Goal: Task Accomplishment & Management: Complete application form

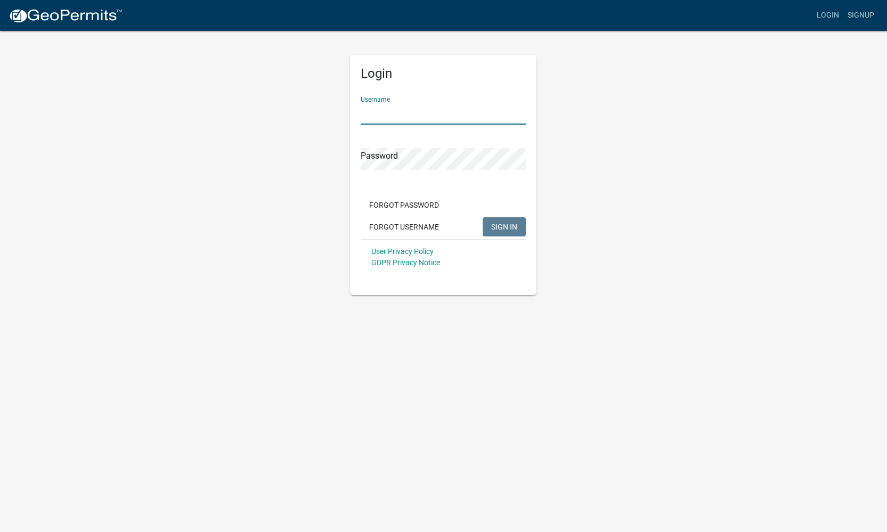
type input "JJRoofing03"
click at [501, 224] on span "SIGN IN" at bounding box center [504, 226] width 26 height 9
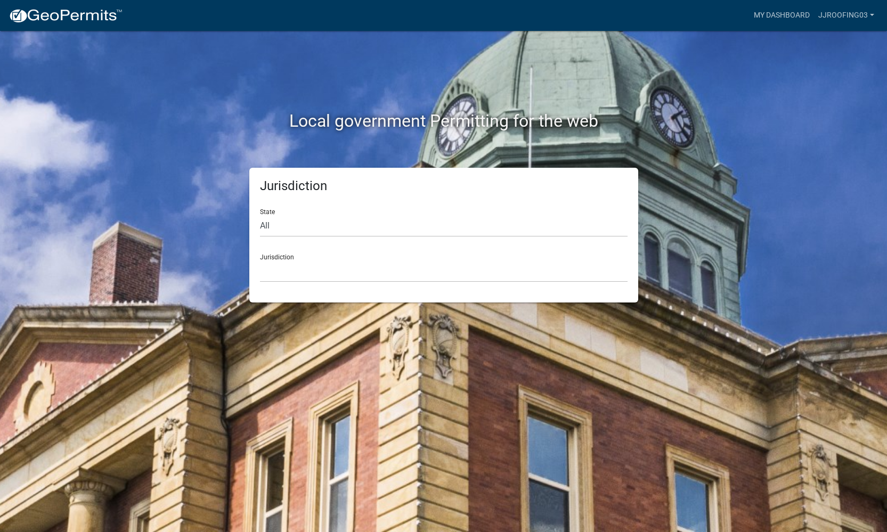
scroll to position [0, 1]
click at [854, 13] on link "JJRoofing03" at bounding box center [846, 15] width 64 height 20
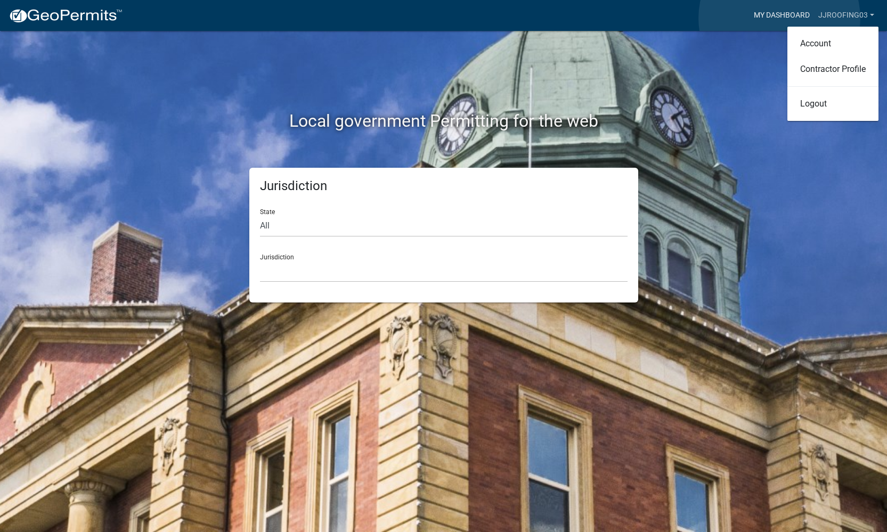
click at [779, 18] on link "My Dashboard" at bounding box center [782, 15] width 64 height 20
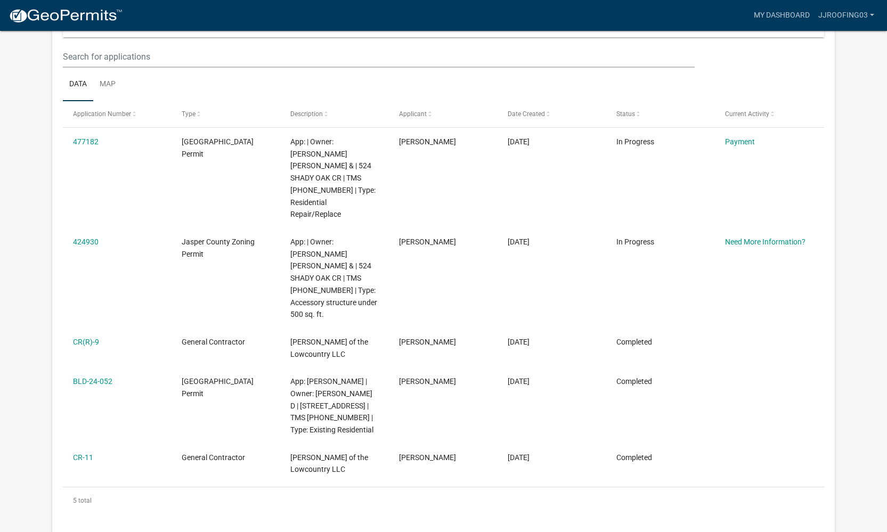
scroll to position [161, 0]
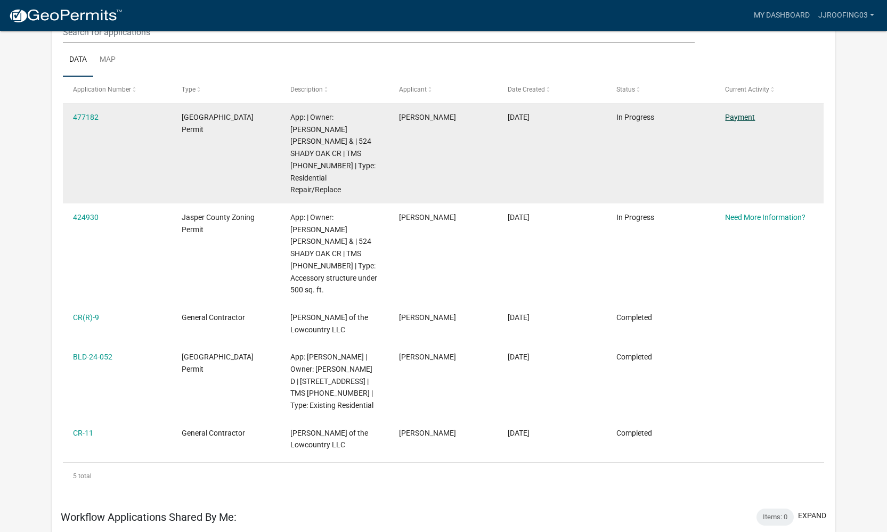
click at [731, 119] on link "Payment" at bounding box center [740, 117] width 30 height 9
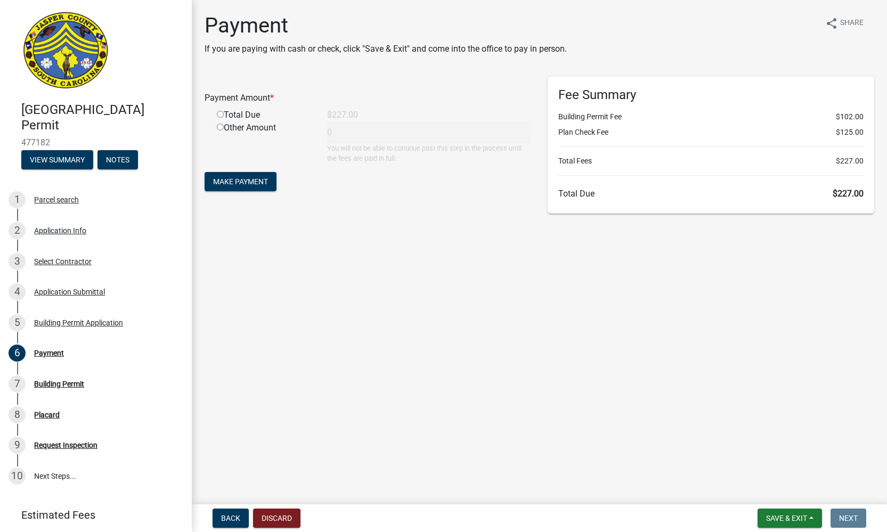
click at [220, 112] on div "Total Due" at bounding box center [264, 115] width 110 height 13
click at [223, 118] on input "radio" at bounding box center [220, 114] width 7 height 7
radio input "true"
type input "227"
click at [260, 189] on button "Make Payment" at bounding box center [241, 181] width 72 height 19
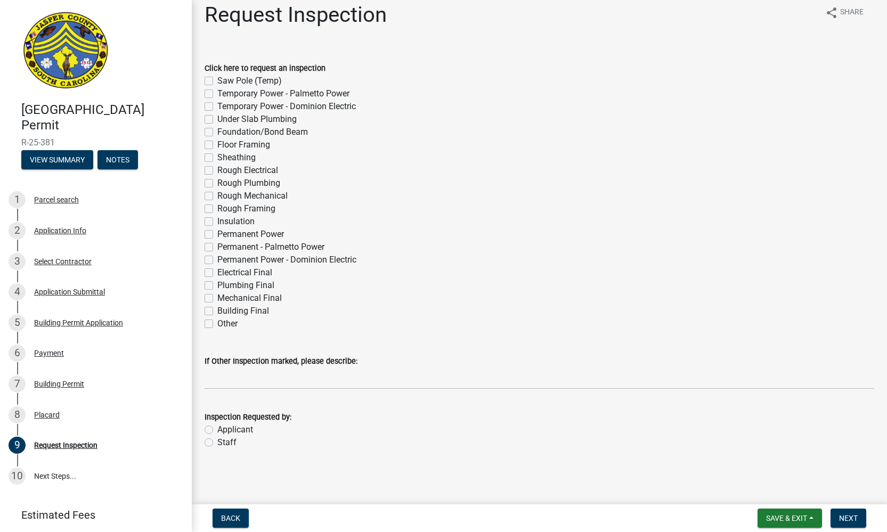
scroll to position [11, 0]
click at [850, 518] on span "Next" at bounding box center [848, 518] width 19 height 9
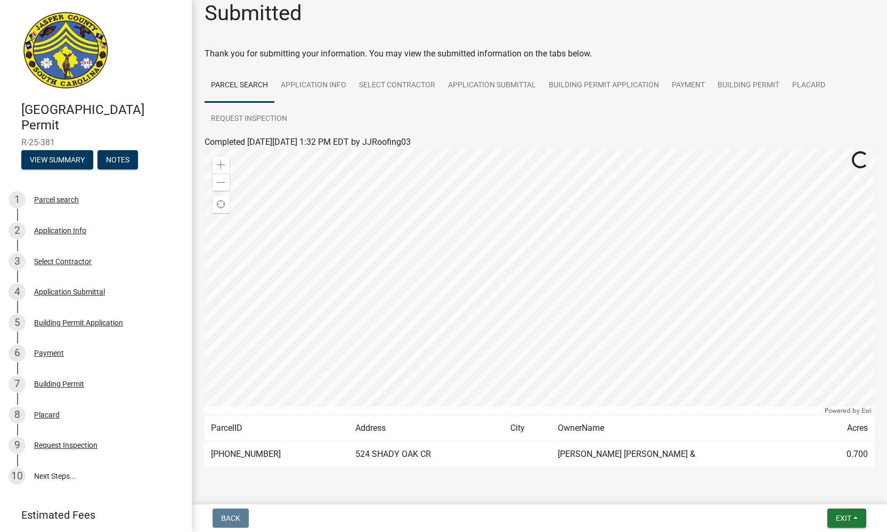
scroll to position [22, 0]
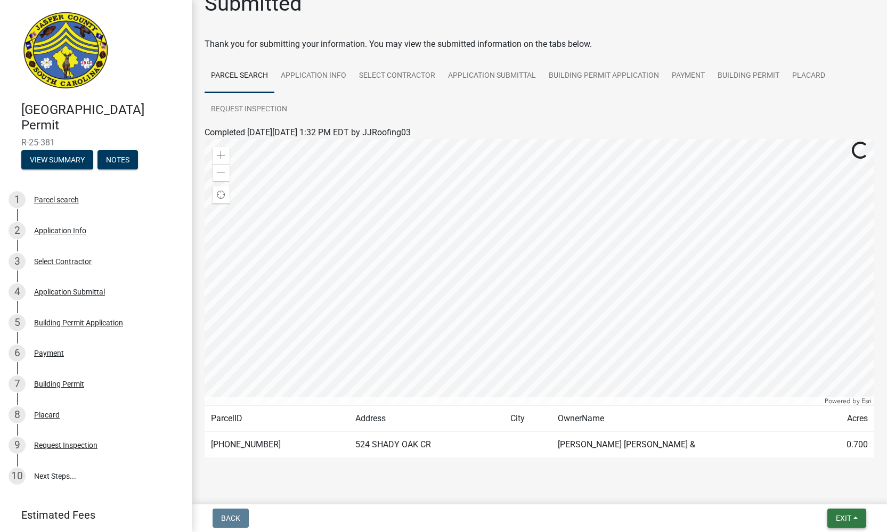
click at [842, 512] on button "Exit" at bounding box center [846, 518] width 39 height 19
click at [836, 494] on button "Save & Exit" at bounding box center [824, 491] width 85 height 26
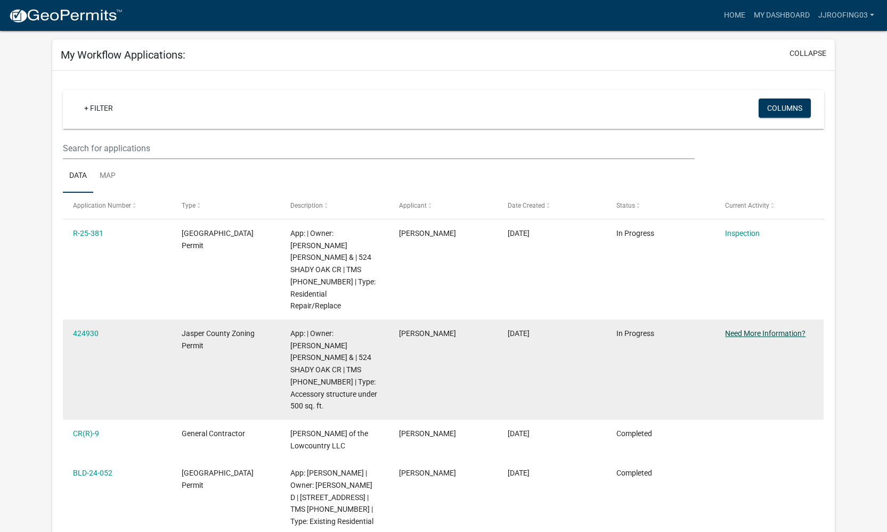
scroll to position [47, 0]
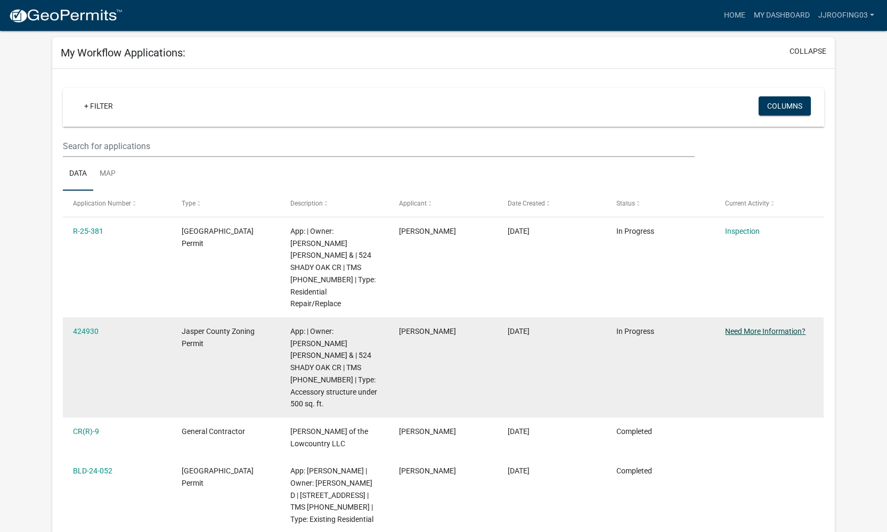
click at [734, 327] on link "Need More Information?" at bounding box center [765, 331] width 80 height 9
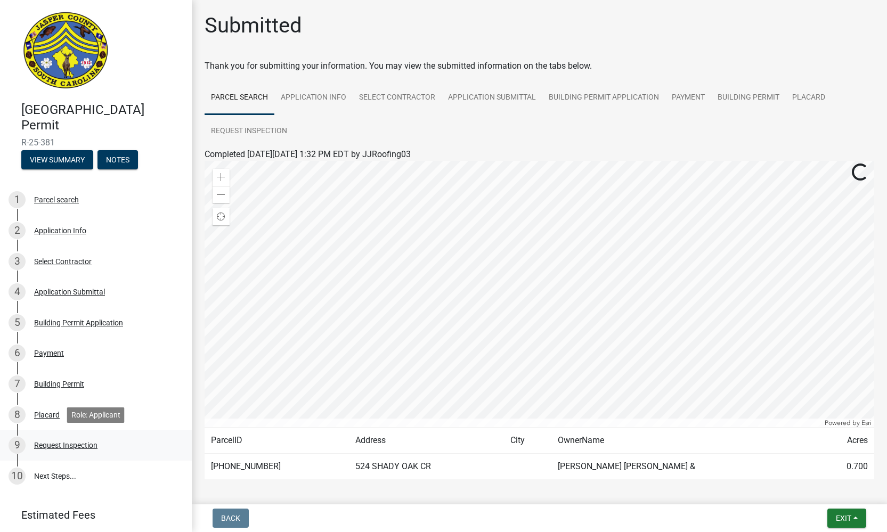
click at [47, 451] on div "9 Request Inspection" at bounding box center [92, 445] width 166 height 17
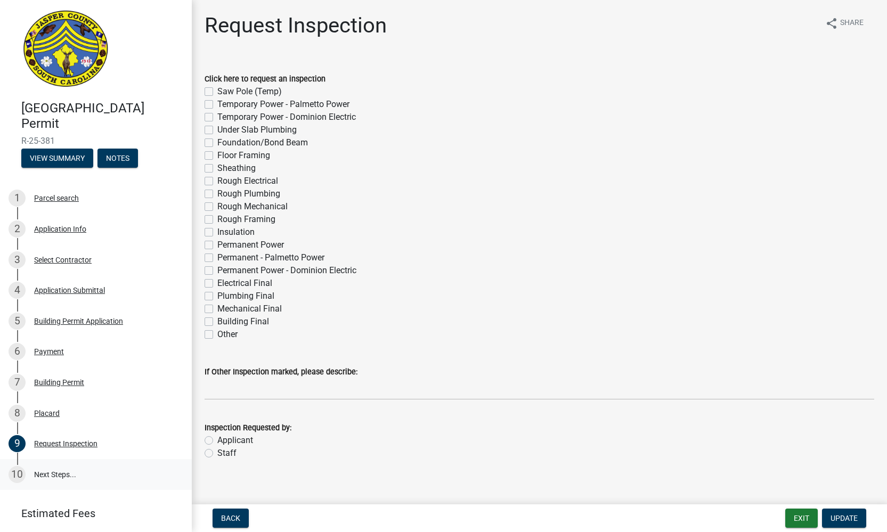
click at [56, 464] on link "10 Next Steps..." at bounding box center [96, 474] width 192 height 31
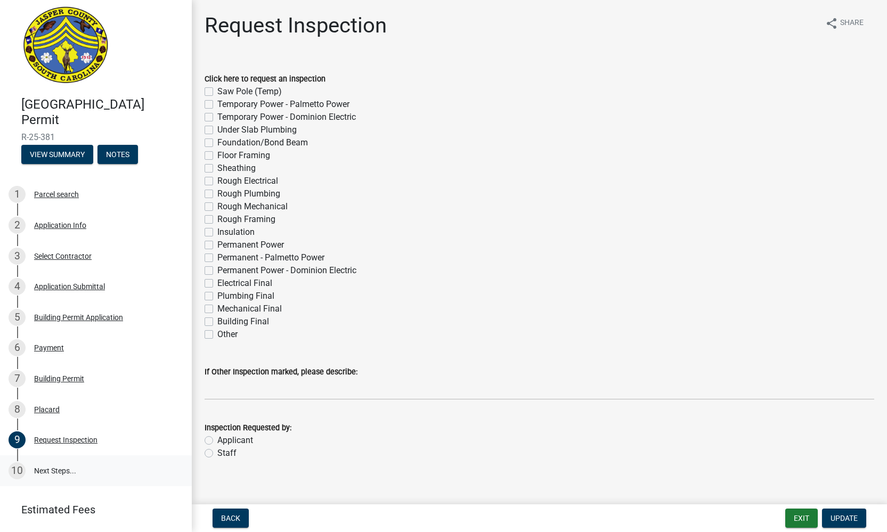
click at [64, 472] on link "10 Next Steps..." at bounding box center [96, 470] width 192 height 31
click at [794, 512] on button "Exit" at bounding box center [801, 518] width 32 height 19
